Goal: Book appointment/travel/reservation

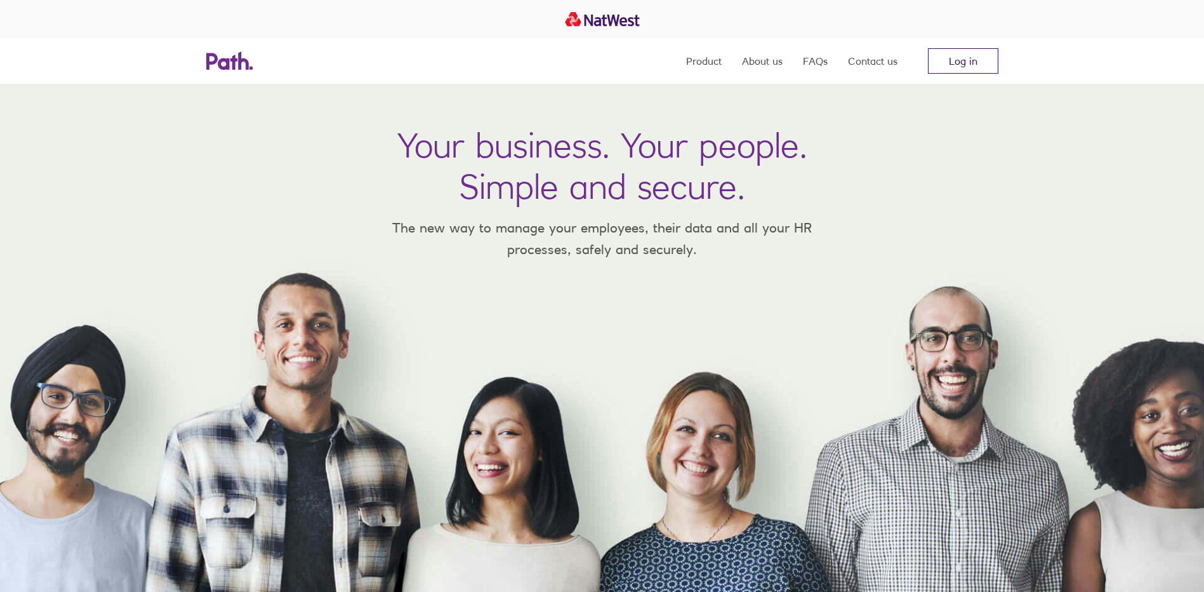
click at [967, 67] on link "Log in" at bounding box center [963, 60] width 70 height 25
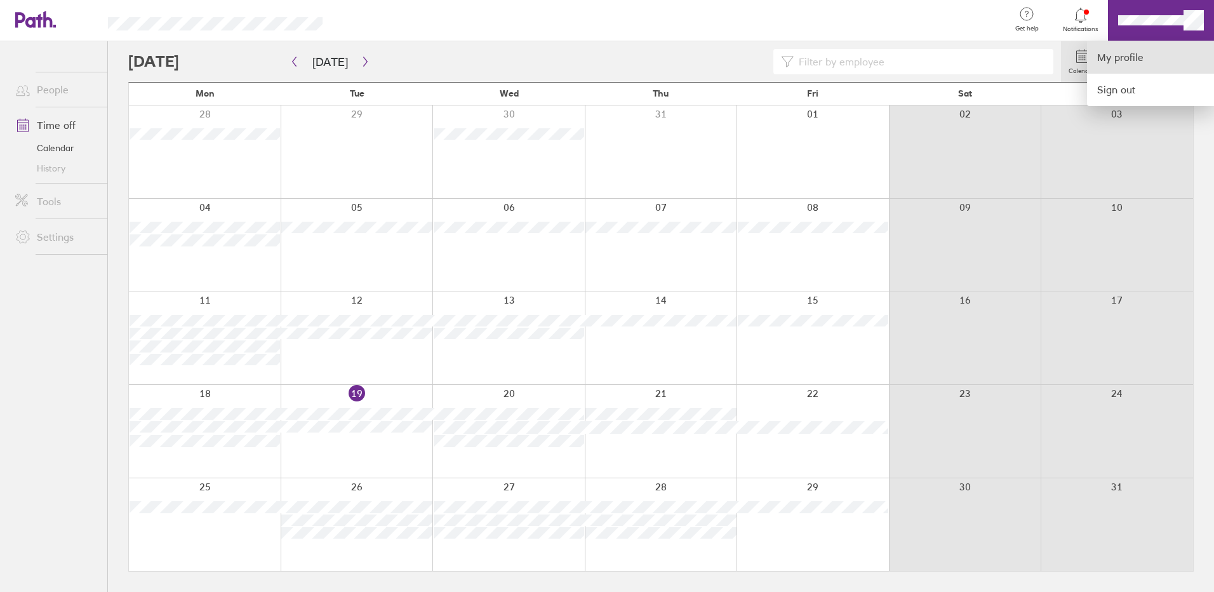
click at [1120, 56] on link "My profile" at bounding box center [1150, 57] width 127 height 32
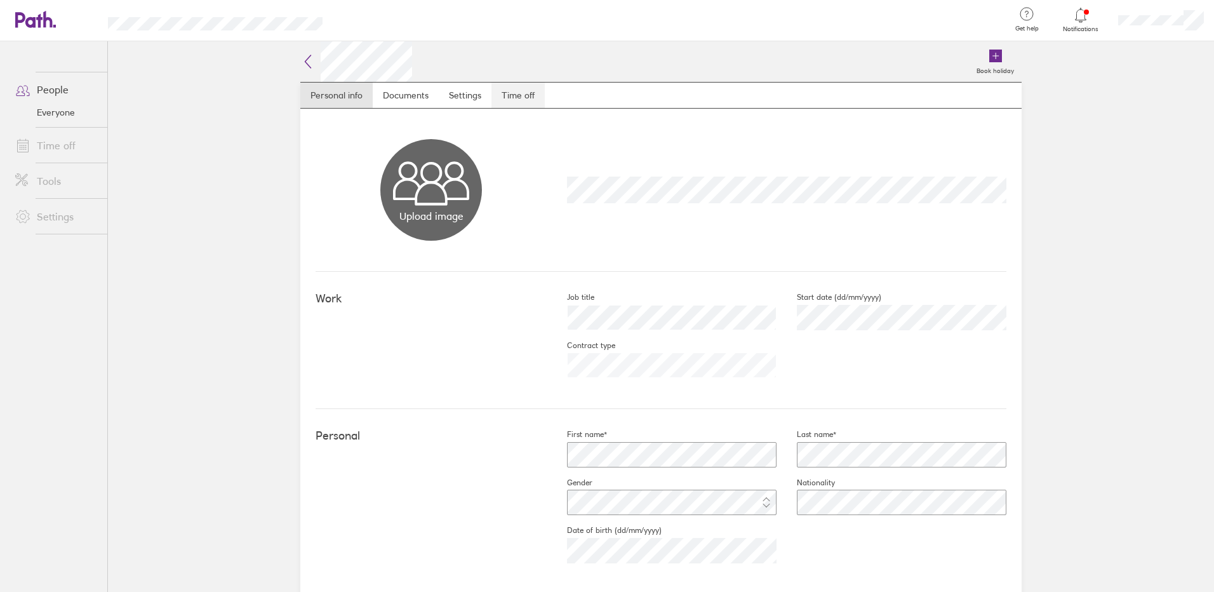
click at [524, 102] on link "Time off" at bounding box center [517, 95] width 53 height 25
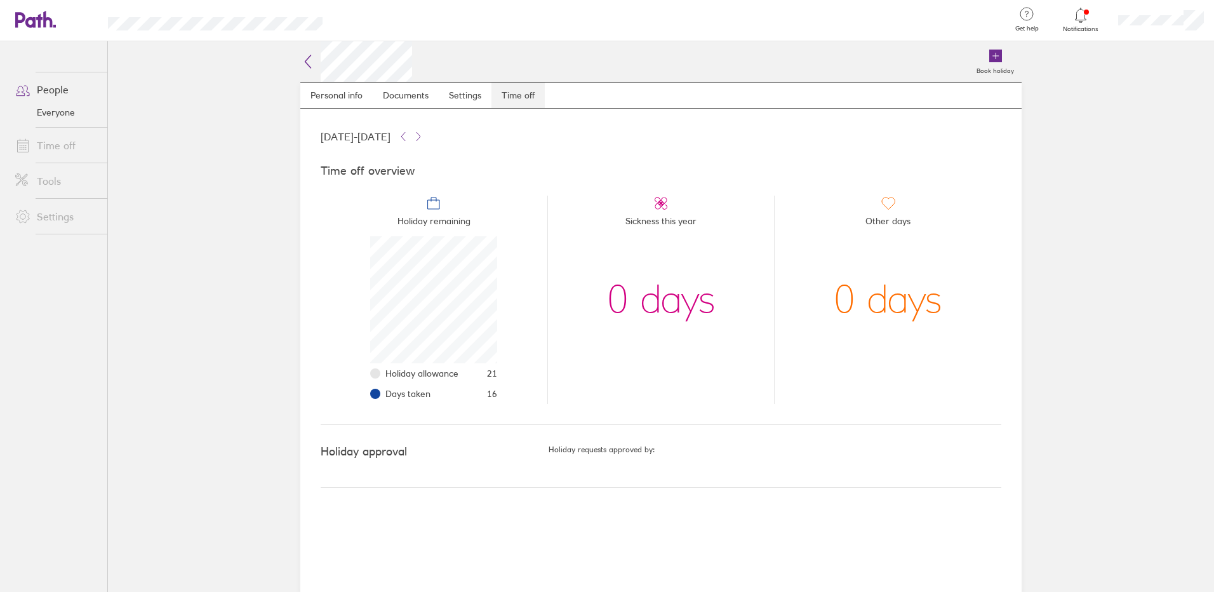
scroll to position [127, 127]
drag, startPoint x: 486, startPoint y: 395, endPoint x: 498, endPoint y: 395, distance: 12.1
click at [498, 395] on li "Holiday remaining Holiday allowance 21 Days taken 16" at bounding box center [434, 300] width 227 height 208
click at [30, 22] on icon at bounding box center [35, 19] width 41 height 17
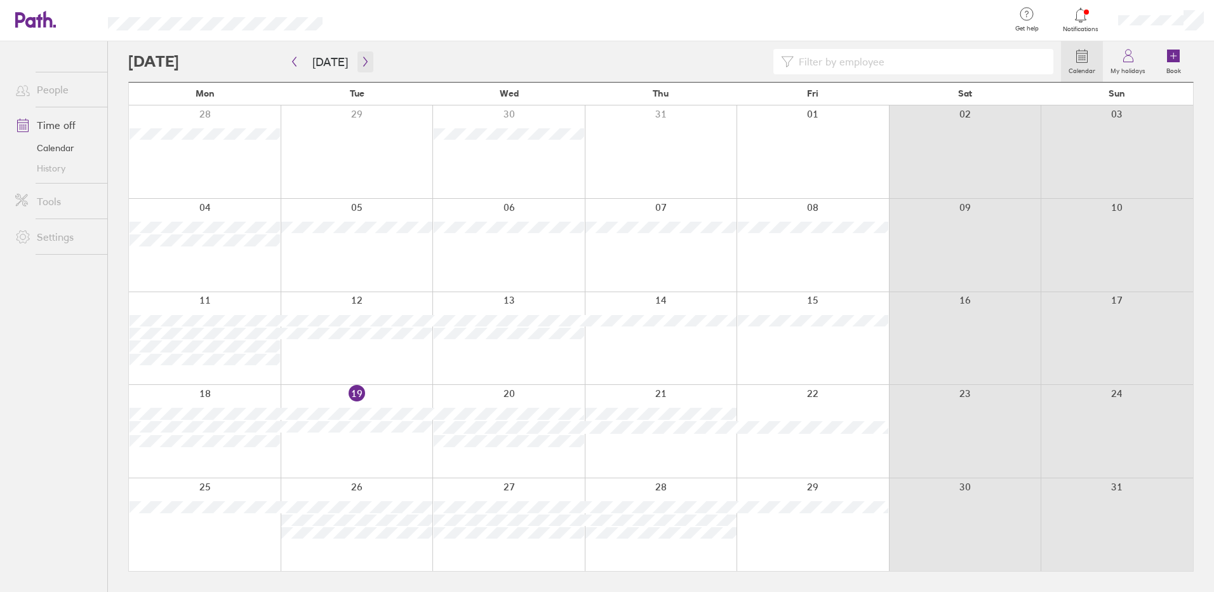
click at [366, 57] on button "button" at bounding box center [365, 61] width 16 height 21
click at [361, 62] on icon "button" at bounding box center [366, 61] width 10 height 10
click at [366, 62] on button "button" at bounding box center [365, 61] width 16 height 21
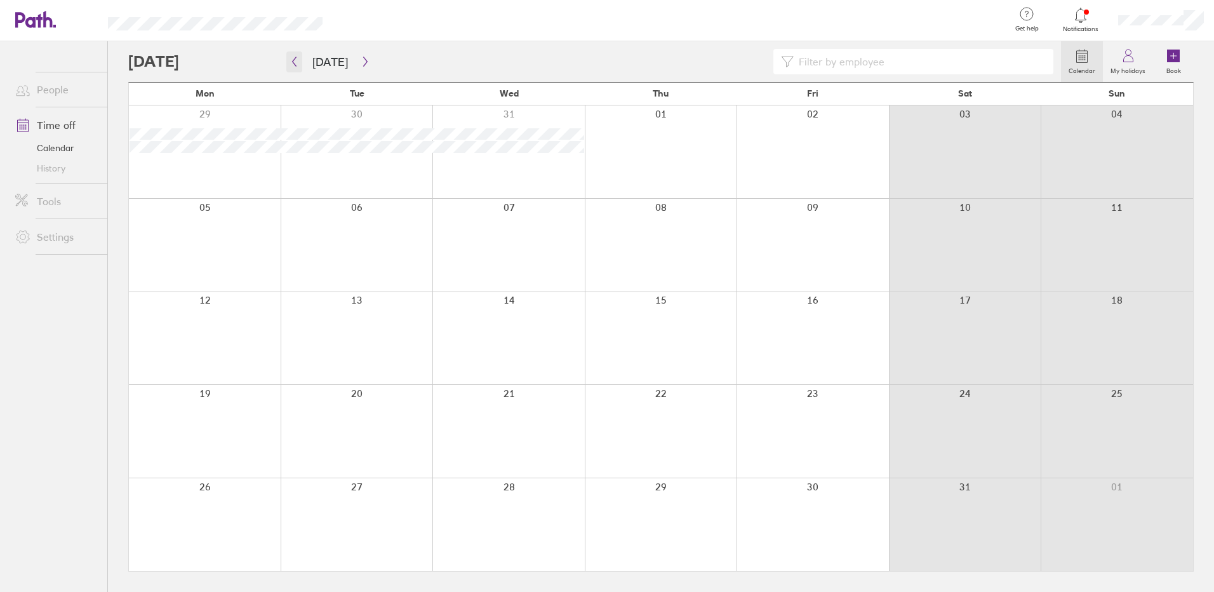
click at [293, 62] on icon "button" at bounding box center [295, 62] width 4 height 10
click at [1176, 63] on label "Book" at bounding box center [1173, 68] width 30 height 11
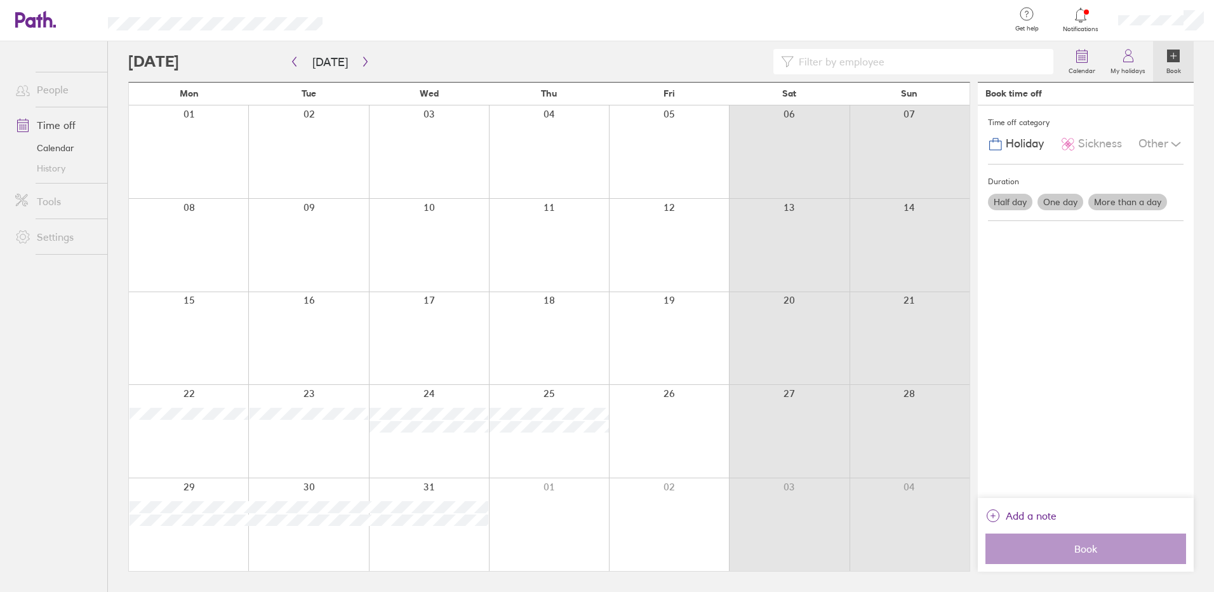
click at [570, 395] on div at bounding box center [549, 431] width 120 height 93
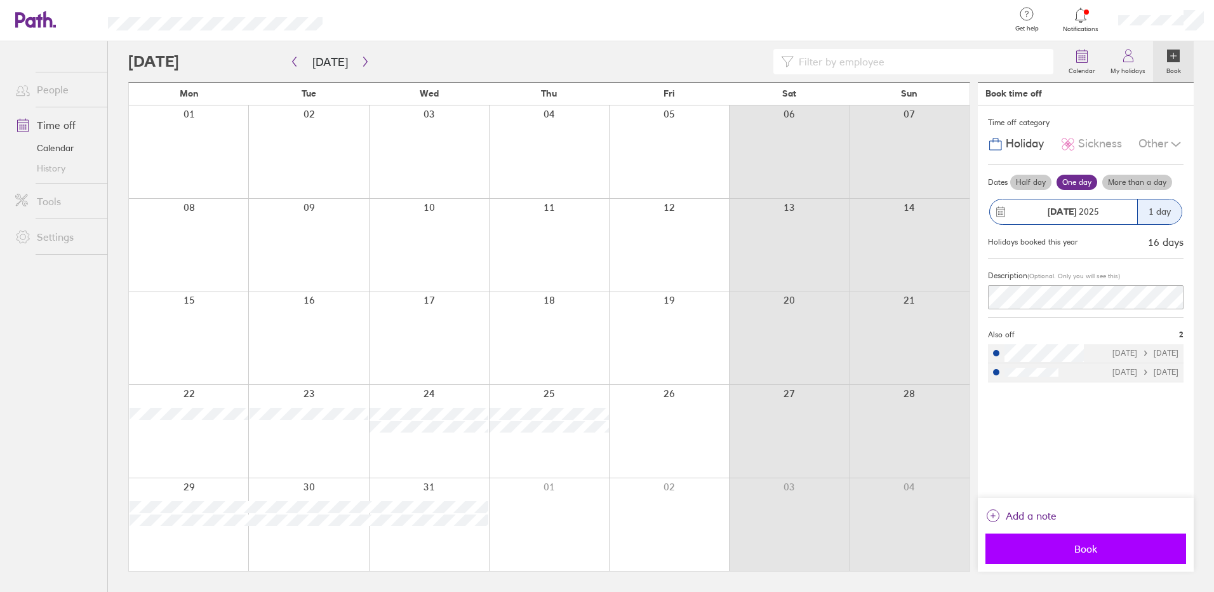
click at [1092, 547] on span "Book" at bounding box center [1085, 548] width 183 height 11
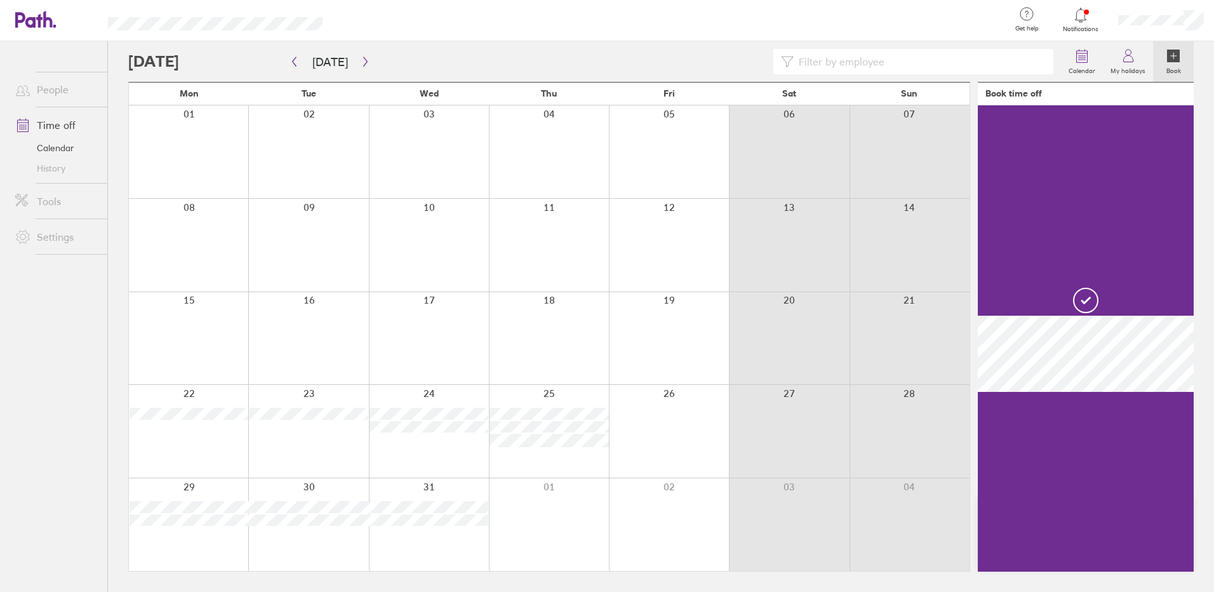
click at [413, 447] on div at bounding box center [429, 431] width 120 height 93
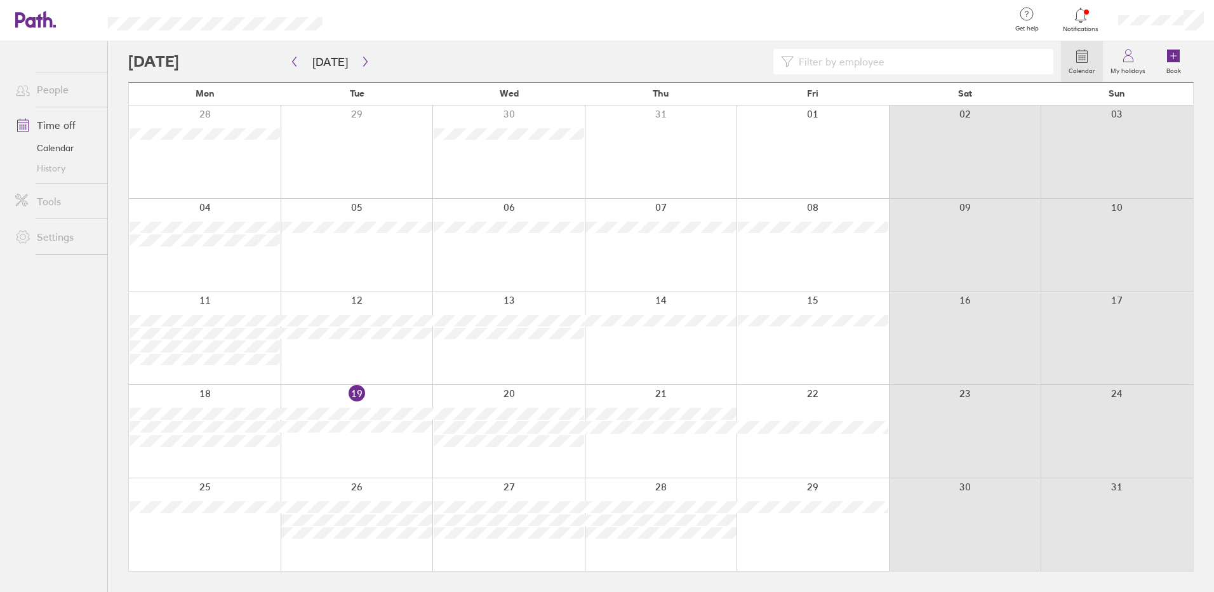
click at [1092, 44] on link "Calendar" at bounding box center [1082, 61] width 42 height 41
click at [1084, 58] on circle at bounding box center [1082, 57] width 1 height 1
click at [362, 62] on icon "button" at bounding box center [366, 61] width 10 height 10
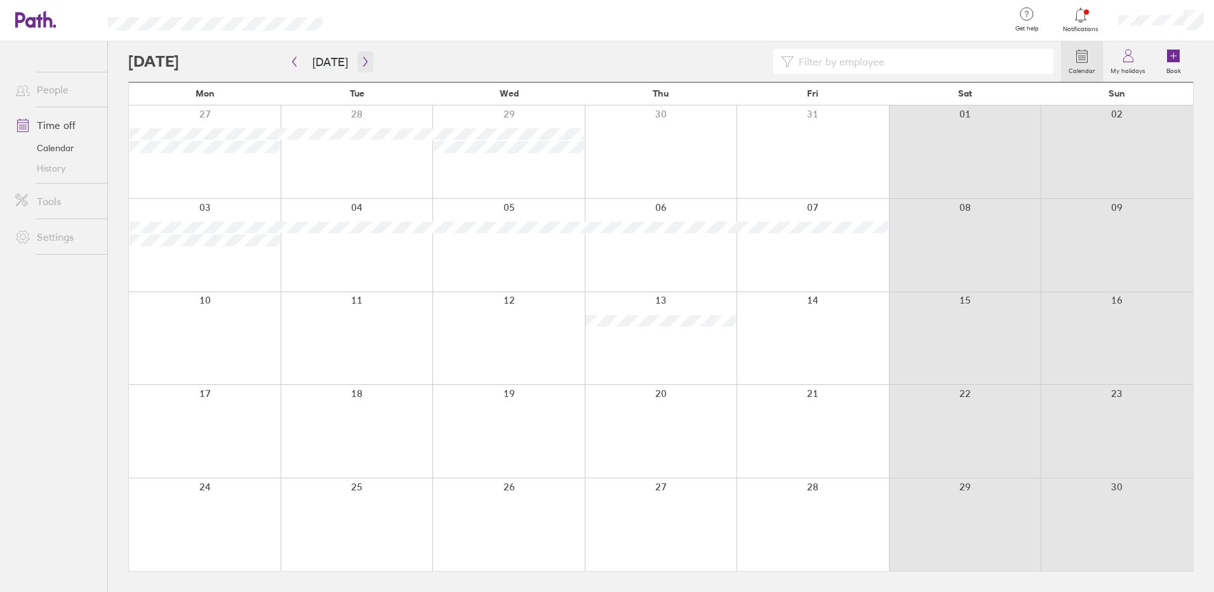
click at [362, 62] on icon "button" at bounding box center [366, 61] width 10 height 10
click at [365, 432] on div at bounding box center [357, 431] width 152 height 93
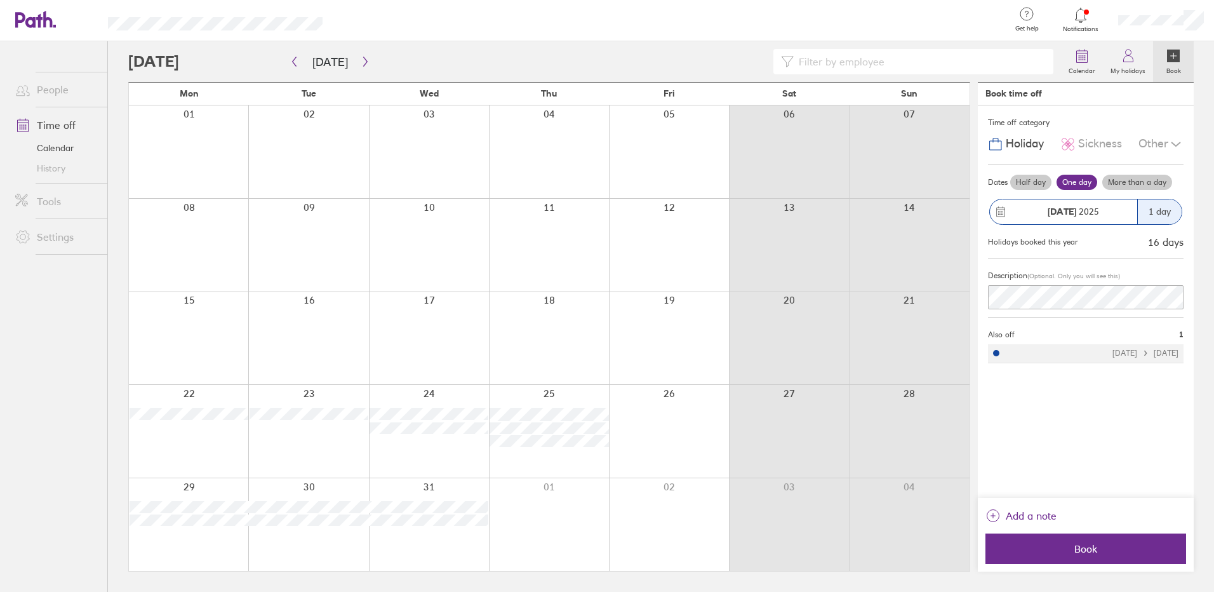
click at [317, 432] on div at bounding box center [308, 431] width 120 height 93
click at [1101, 550] on span "Book" at bounding box center [1085, 548] width 183 height 11
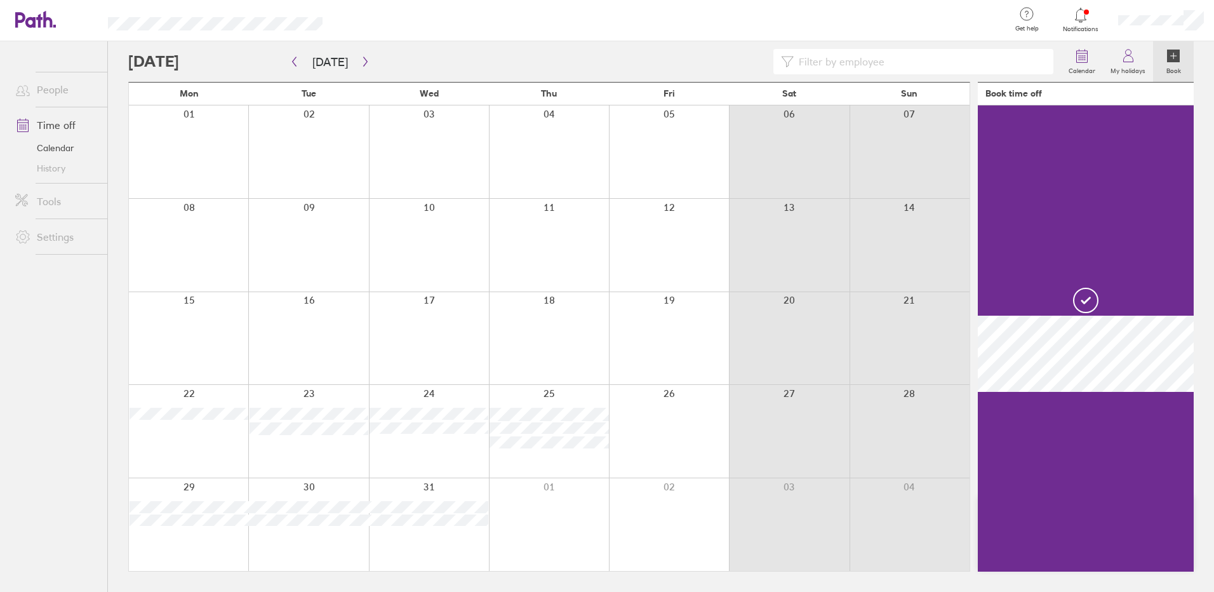
click at [187, 432] on div at bounding box center [188, 431] width 119 height 93
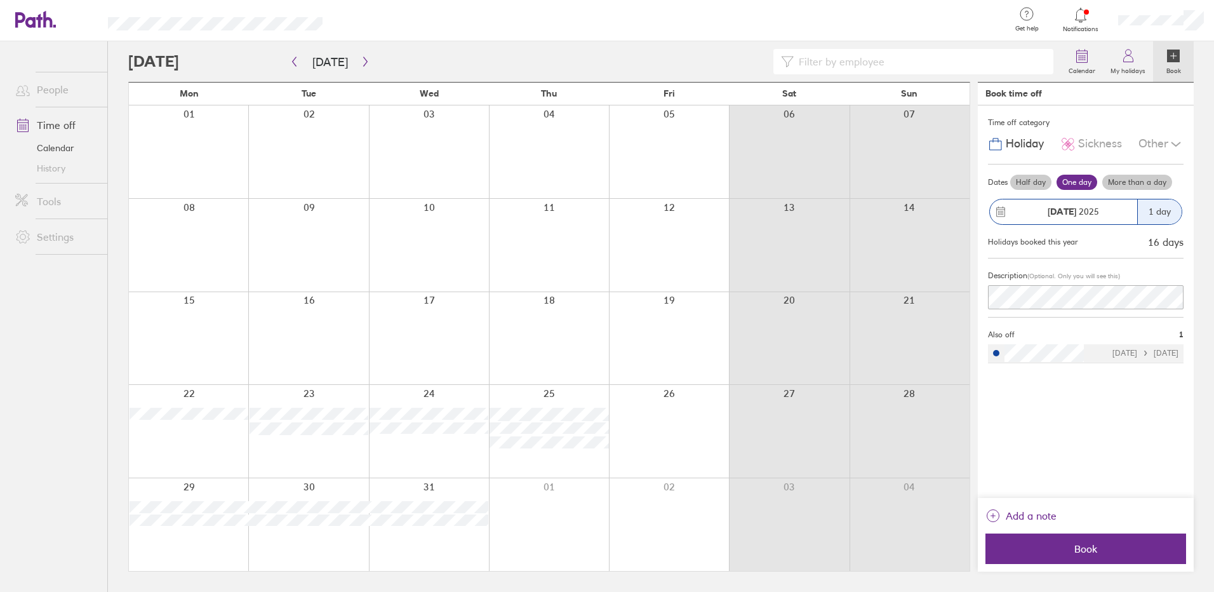
click at [196, 441] on div at bounding box center [188, 431] width 119 height 93
click at [1089, 553] on span "Book" at bounding box center [1085, 548] width 183 height 11
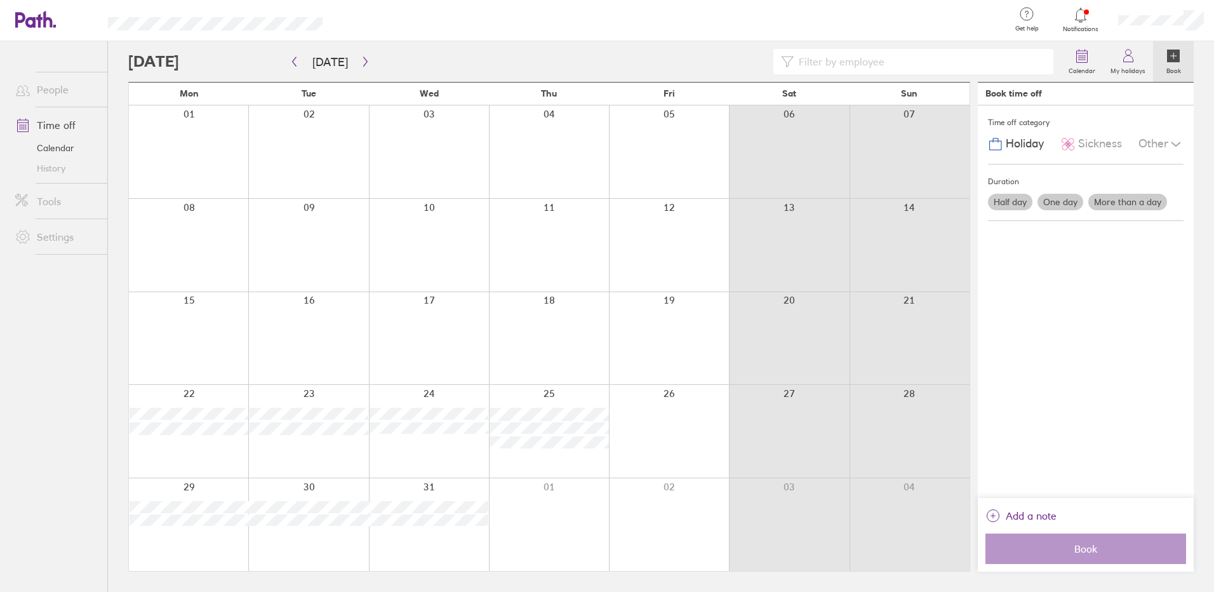
click at [206, 537] on div at bounding box center [188, 524] width 119 height 93
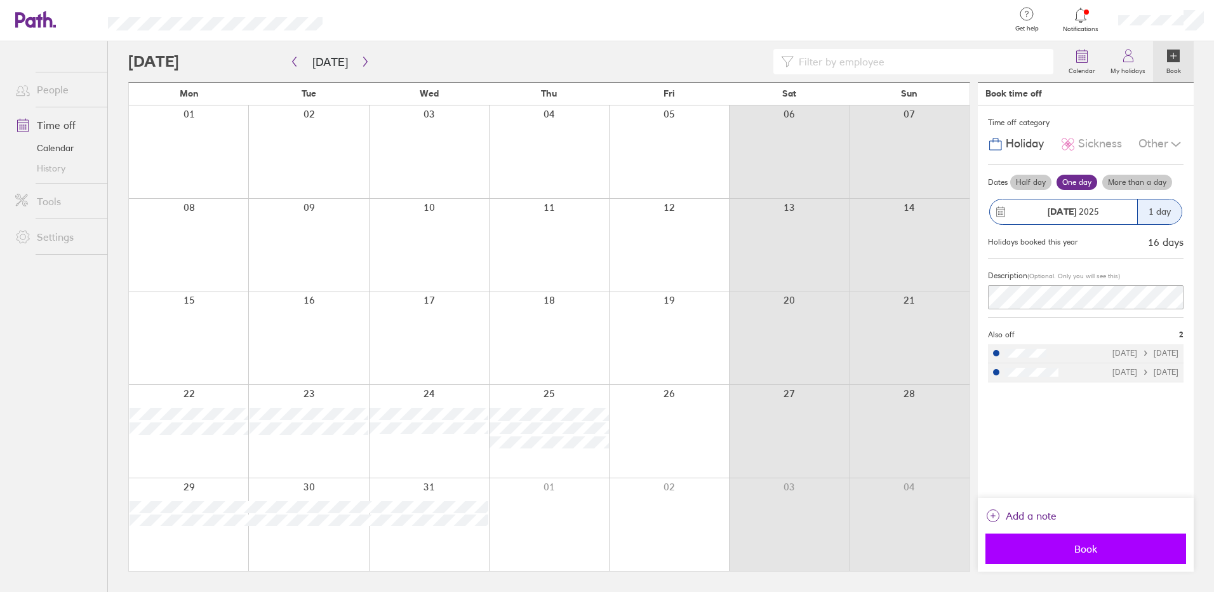
click at [1091, 549] on span "Book" at bounding box center [1085, 548] width 183 height 11
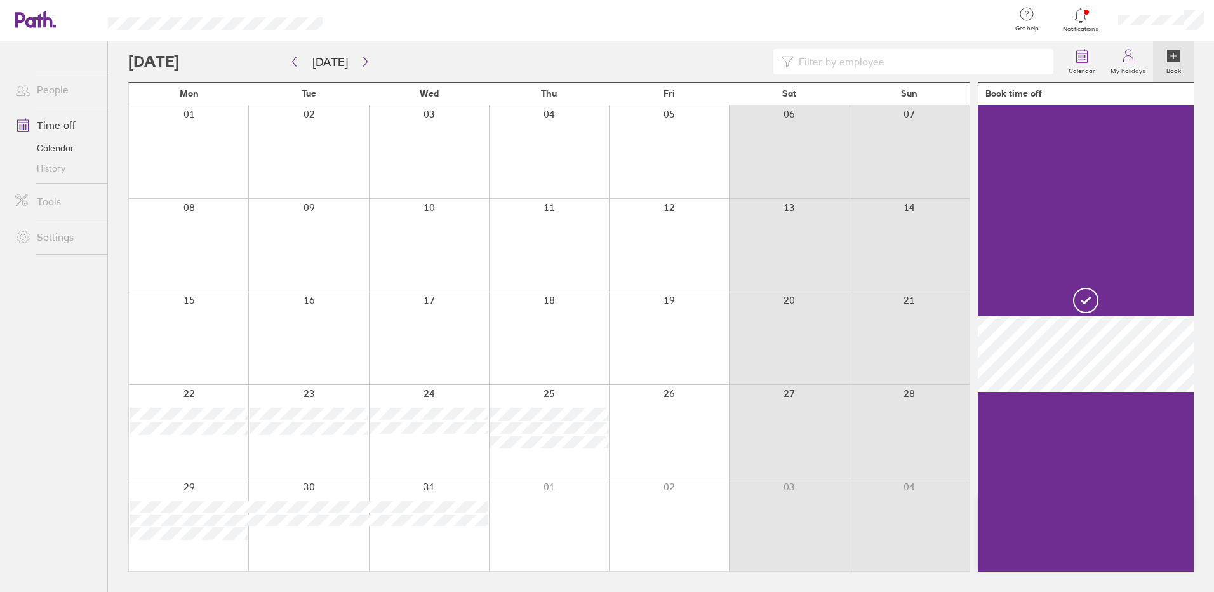
click at [305, 533] on div at bounding box center [308, 524] width 120 height 93
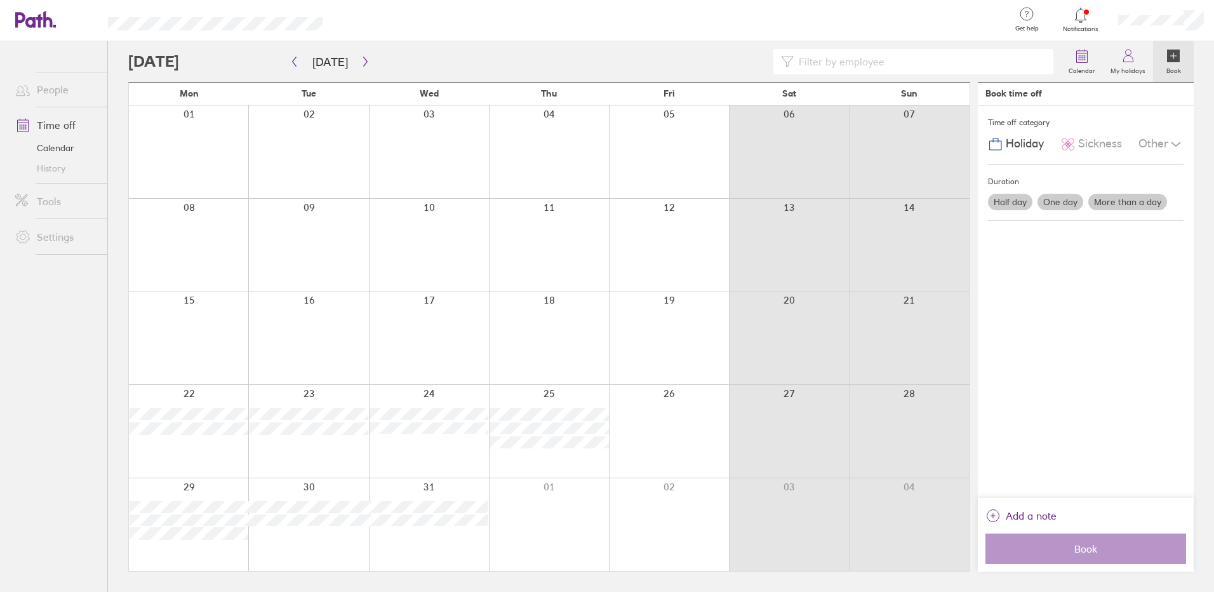
click at [307, 526] on div at bounding box center [308, 524] width 120 height 93
click at [307, 533] on div at bounding box center [308, 524] width 120 height 93
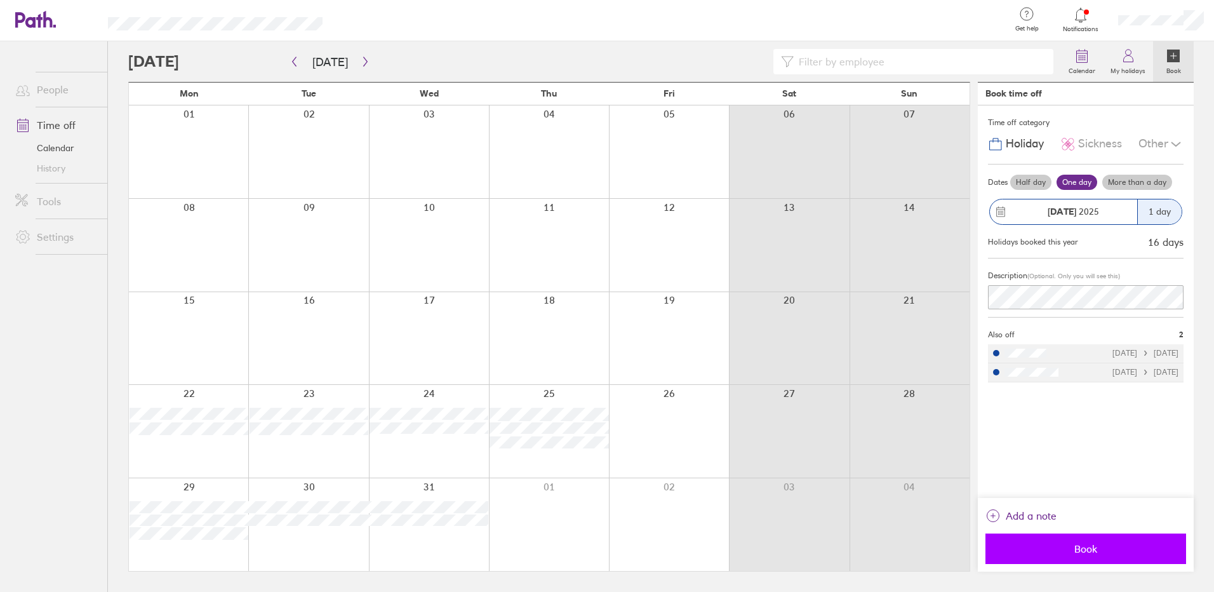
click at [1099, 552] on span "Book" at bounding box center [1085, 548] width 183 height 11
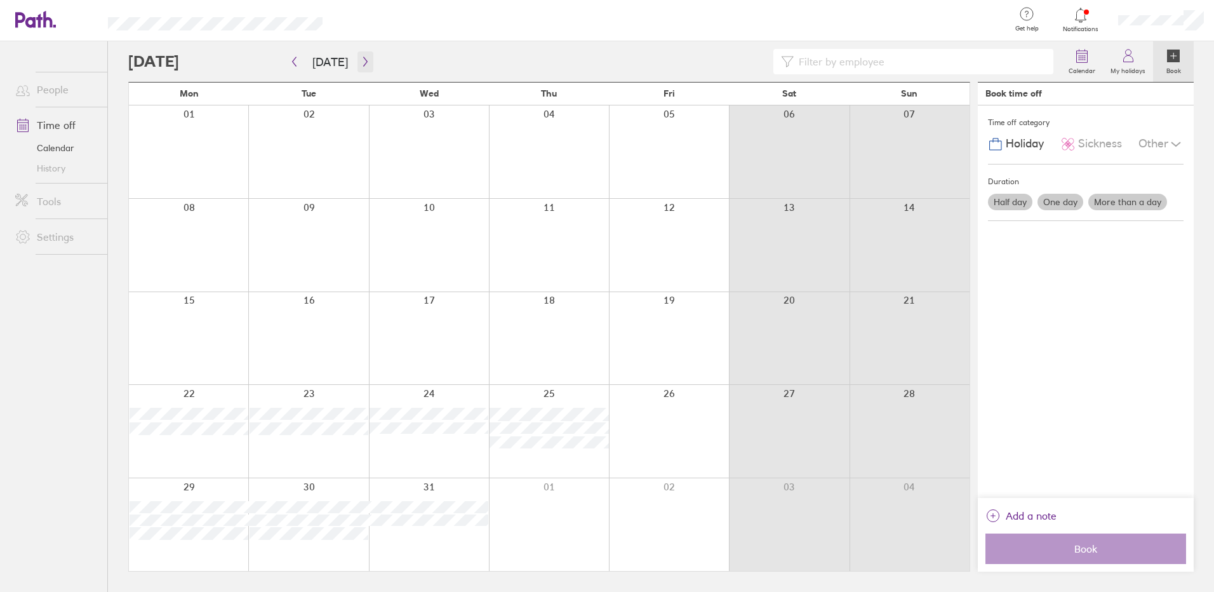
click at [357, 59] on button "button" at bounding box center [365, 61] width 16 height 21
click at [293, 63] on icon "button" at bounding box center [294, 61] width 10 height 10
click at [361, 60] on icon "button" at bounding box center [366, 61] width 10 height 10
click at [298, 60] on icon "button" at bounding box center [294, 61] width 10 height 10
click at [293, 61] on icon "button" at bounding box center [295, 62] width 4 height 10
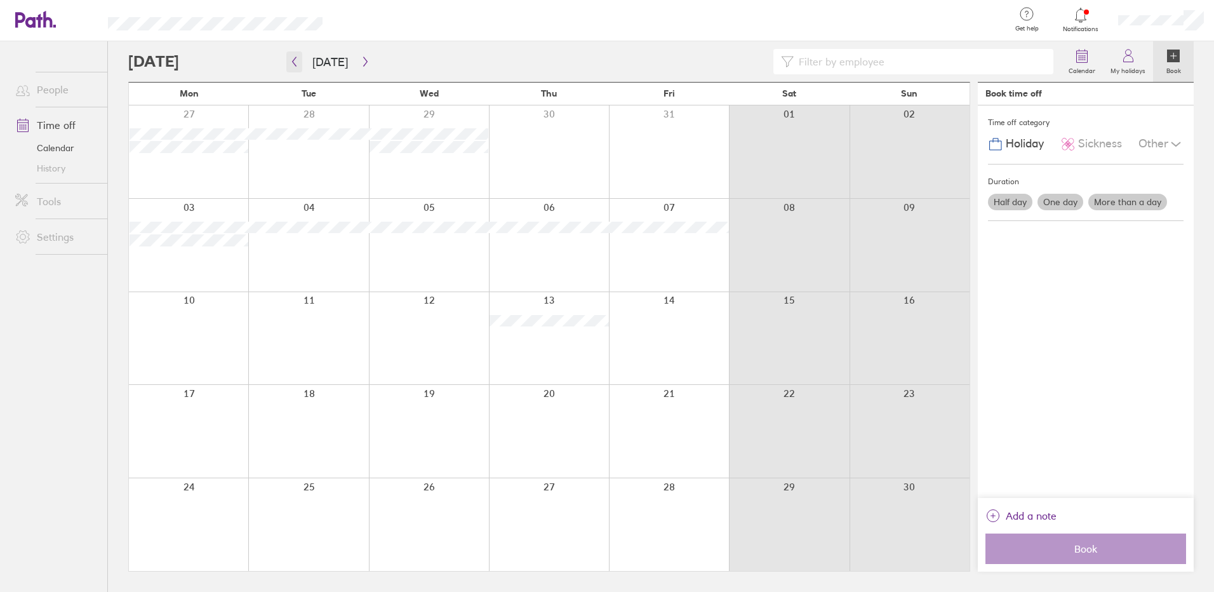
click at [293, 61] on icon "button" at bounding box center [295, 62] width 4 height 10
click at [1136, 65] on label "My holidays" at bounding box center [1128, 68] width 50 height 11
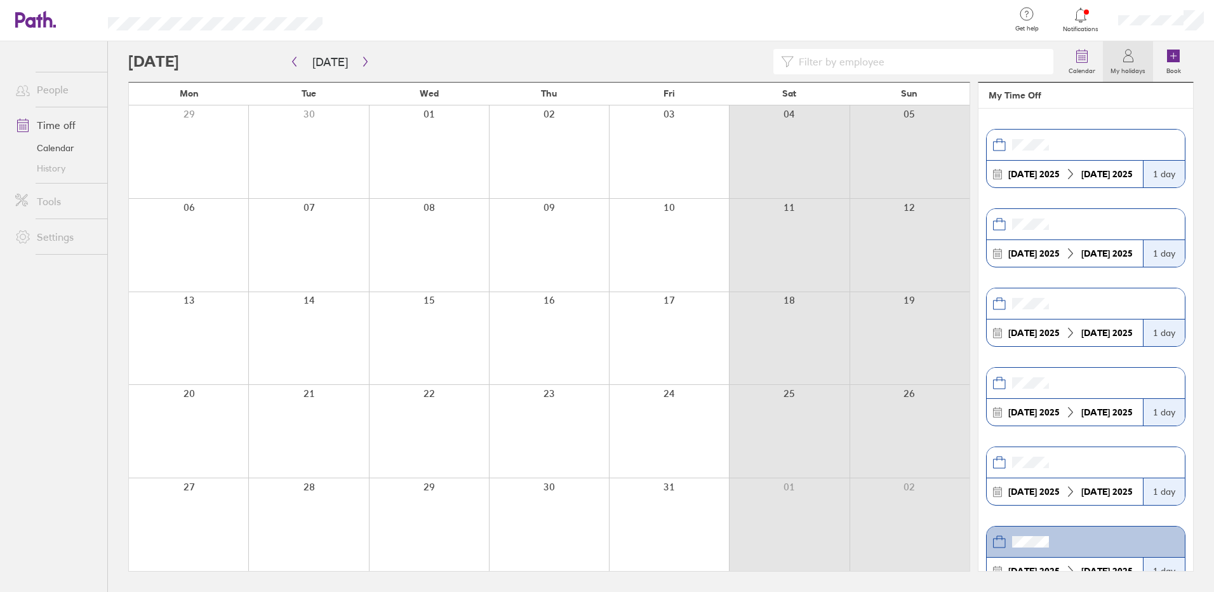
click at [1151, 11] on div at bounding box center [1161, 20] width 106 height 41
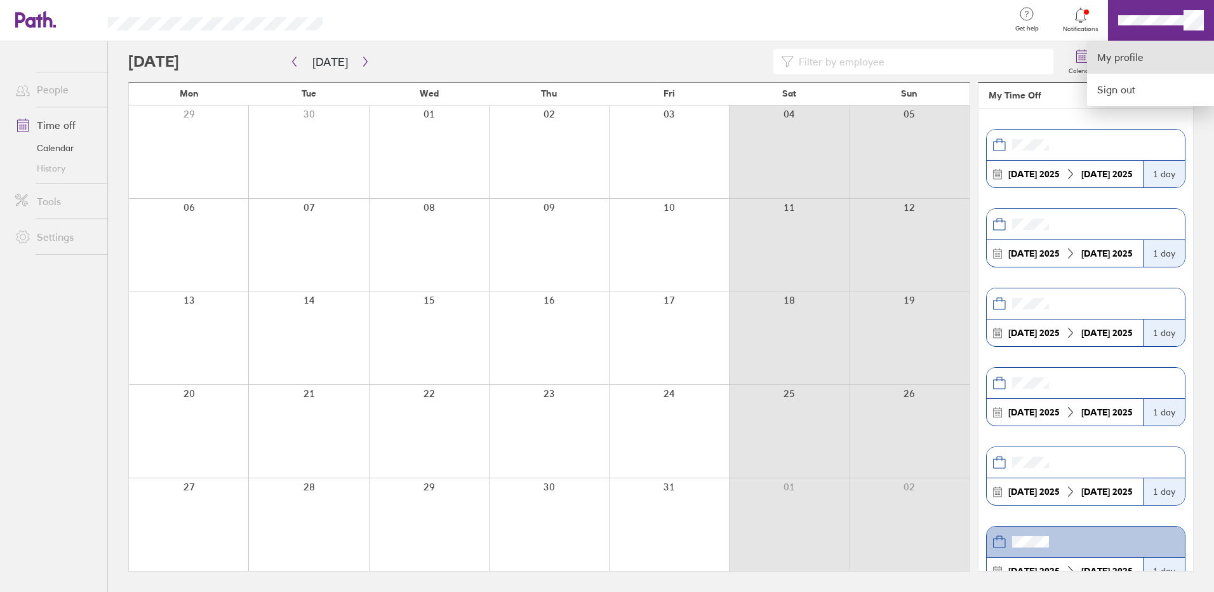
click at [1126, 44] on link "My profile" at bounding box center [1150, 57] width 127 height 32
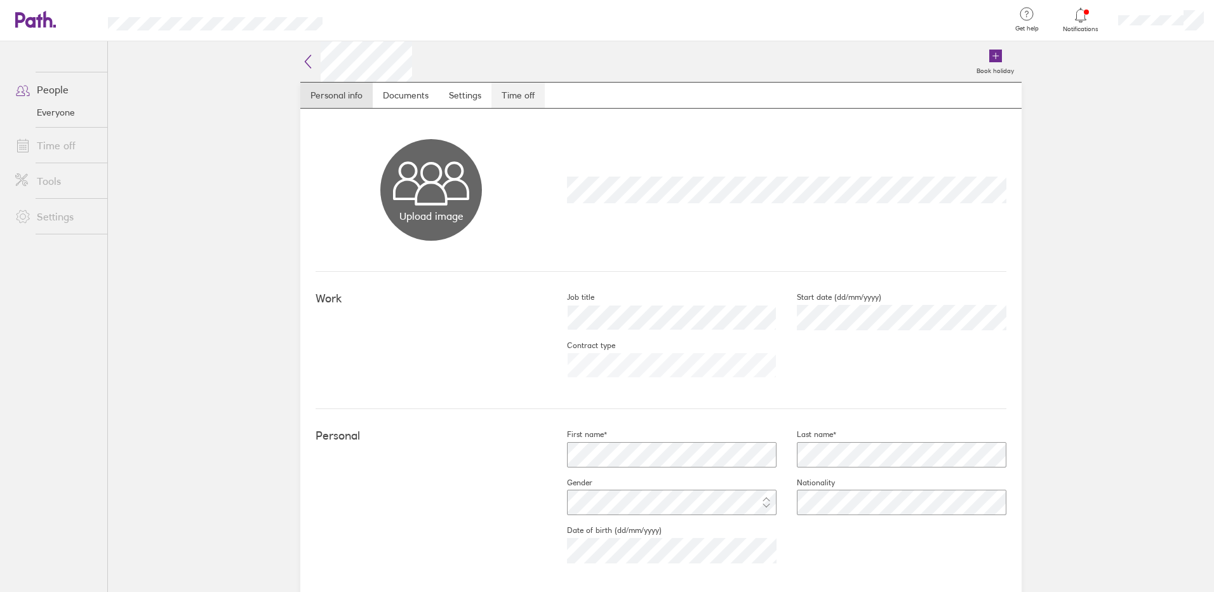
click at [515, 100] on link "Time off" at bounding box center [517, 95] width 53 height 25
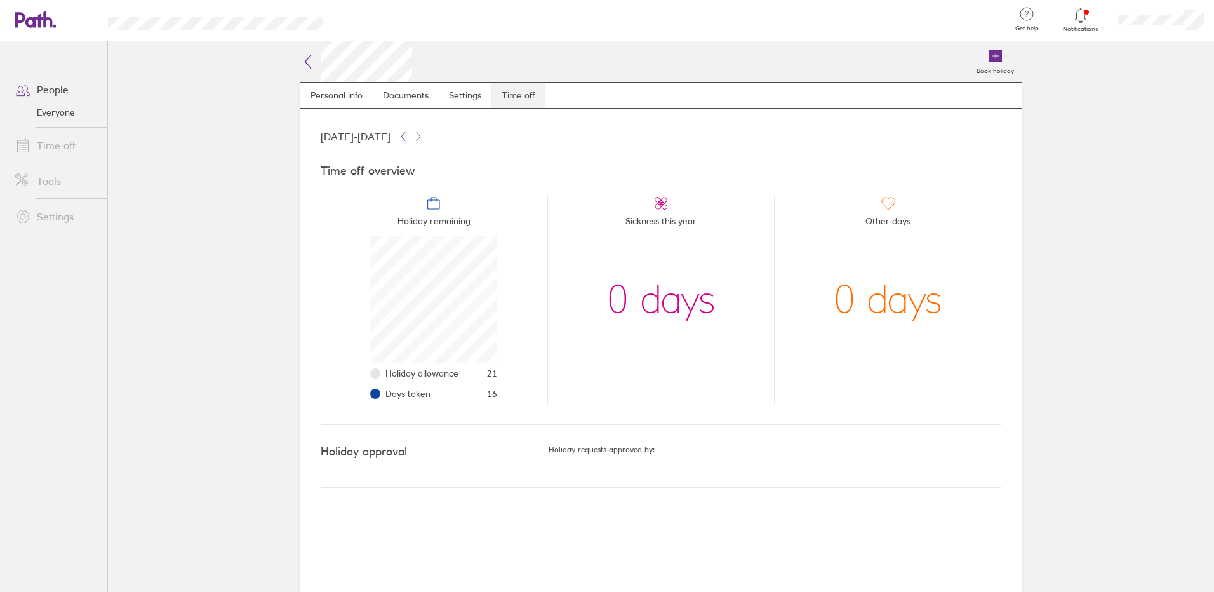
scroll to position [127, 127]
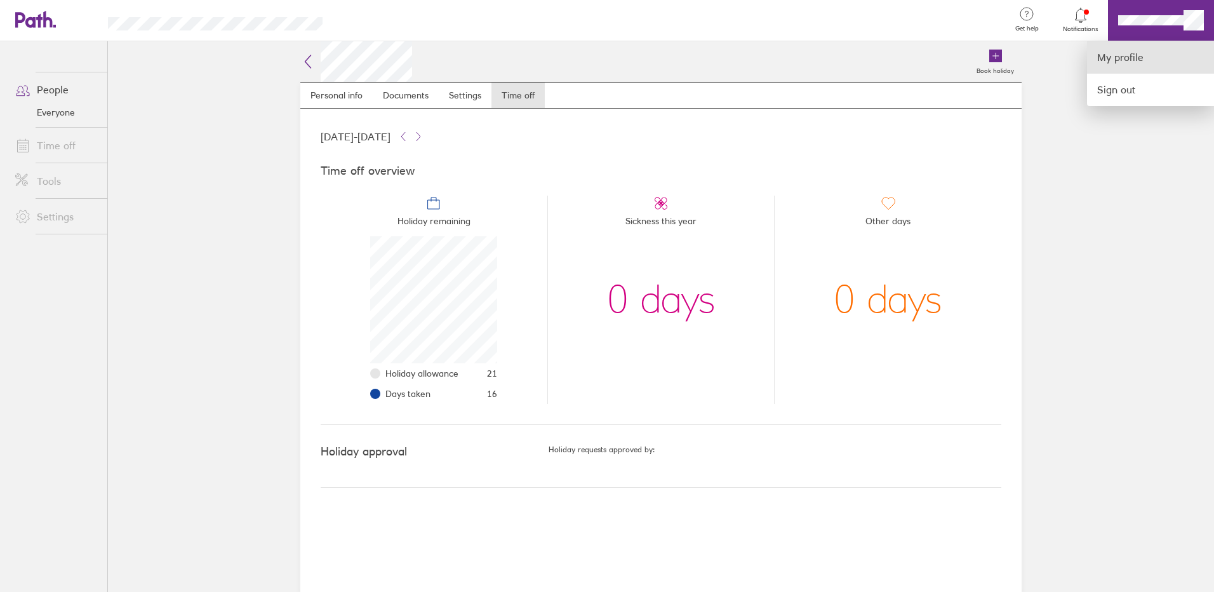
click at [1137, 63] on link "My profile" at bounding box center [1150, 57] width 127 height 32
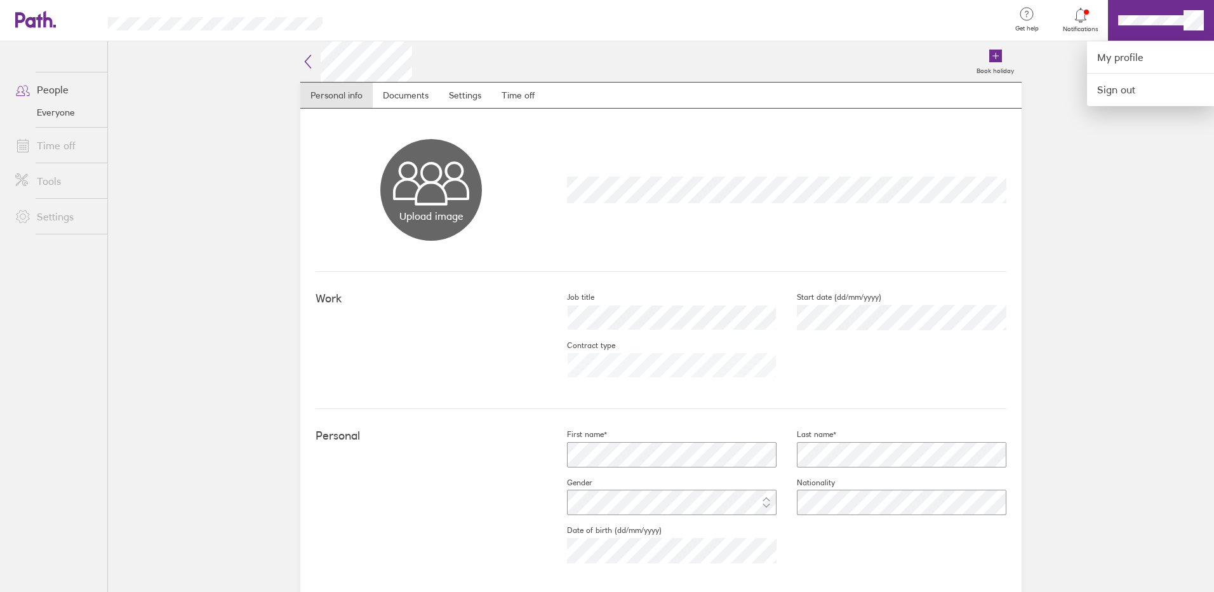
click at [37, 20] on div at bounding box center [607, 296] width 1214 height 592
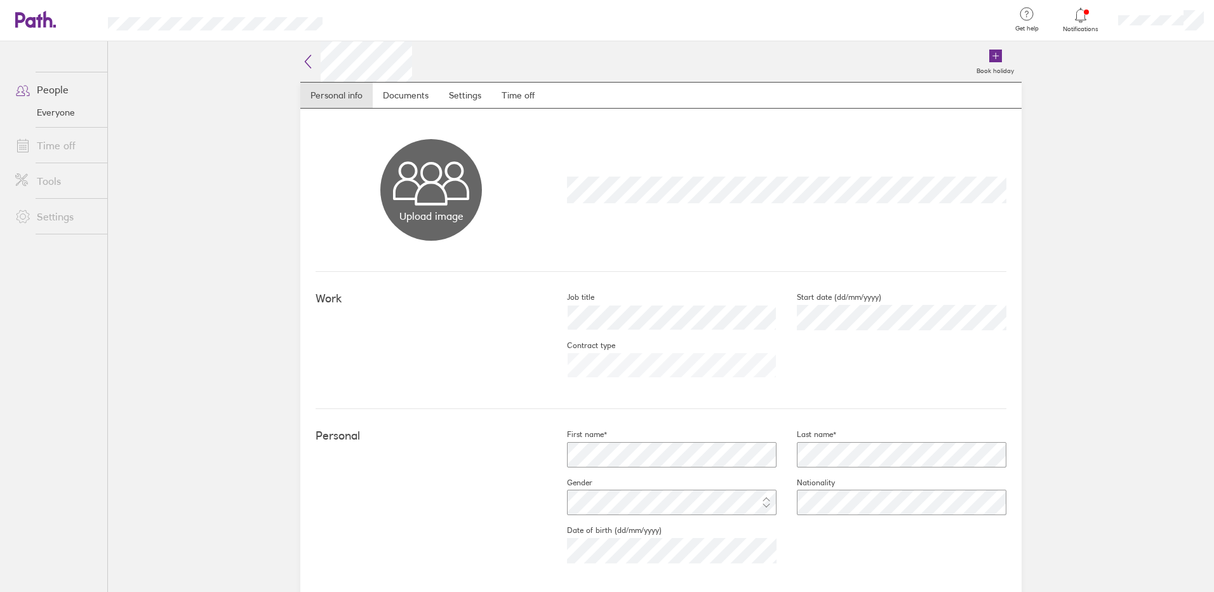
click at [42, 19] on icon at bounding box center [28, 19] width 27 height 15
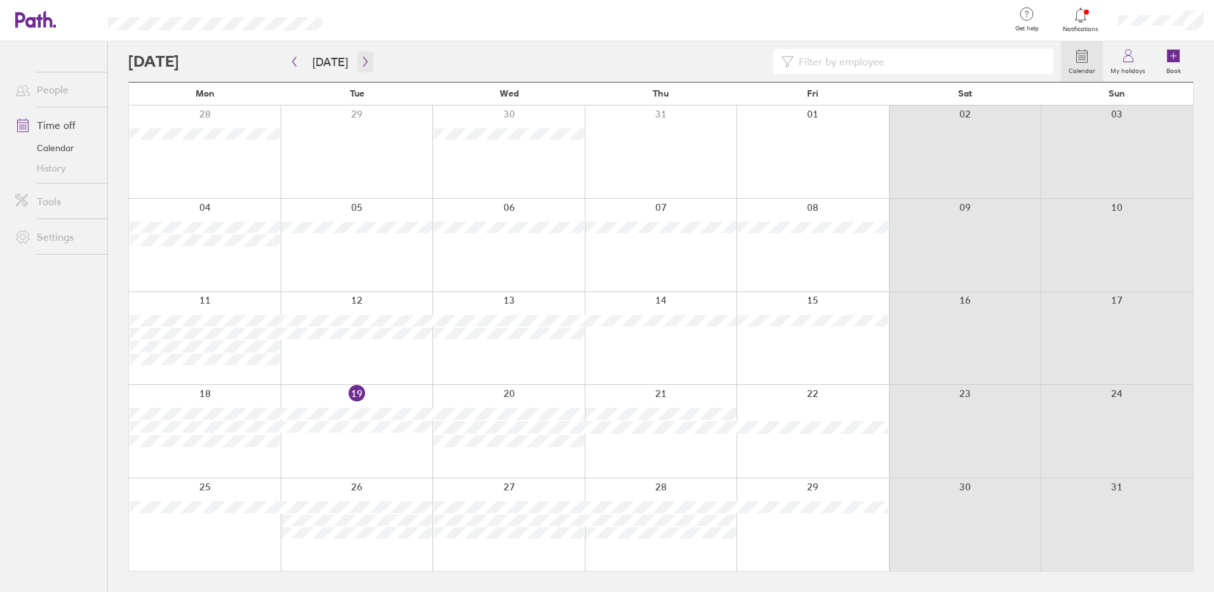
click at [366, 63] on button "button" at bounding box center [365, 61] width 16 height 21
click at [364, 63] on icon "button" at bounding box center [366, 61] width 10 height 10
